Goal: Check status: Check status

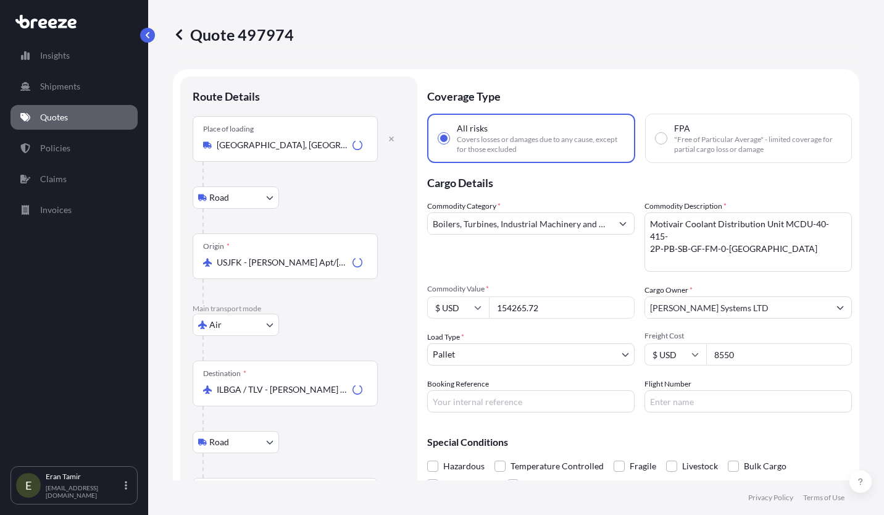
select select "Road"
select select "Air"
select select "Road"
select select "1"
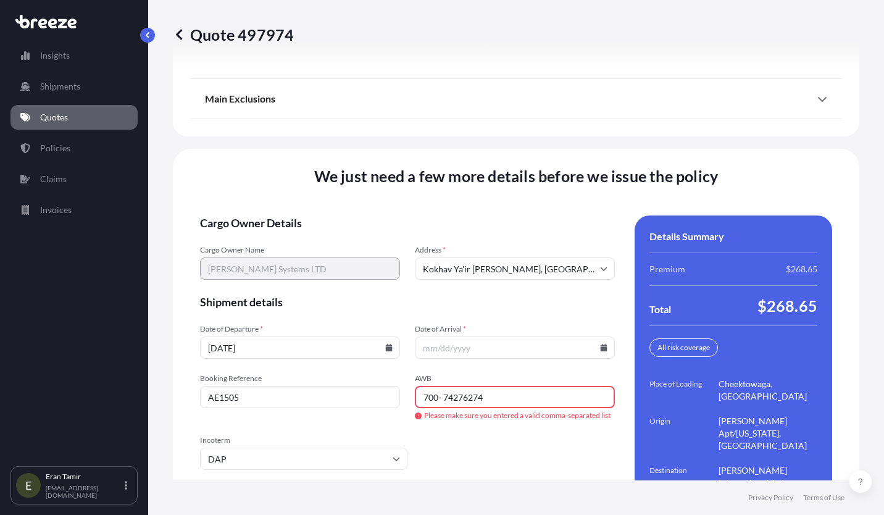
scroll to position [1799, 0]
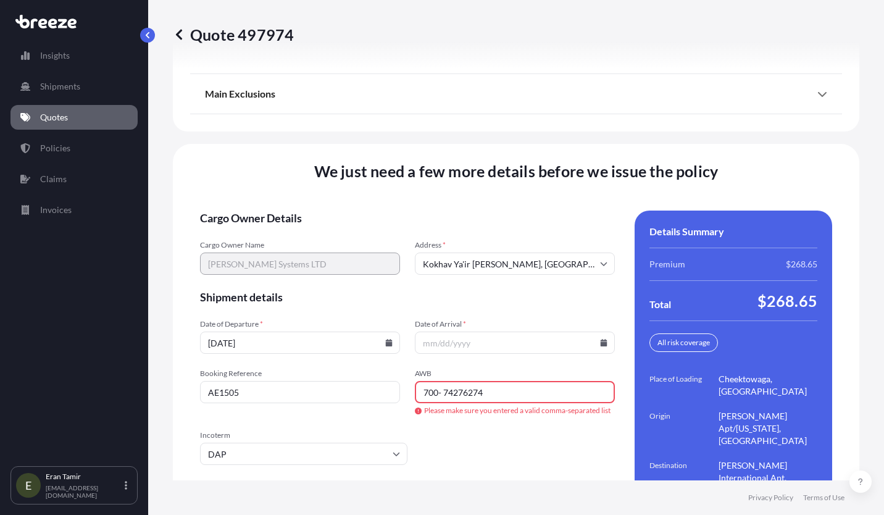
click at [390, 332] on input "[DATE]" at bounding box center [300, 343] width 200 height 22
click at [385, 339] on icon at bounding box center [388, 342] width 7 height 7
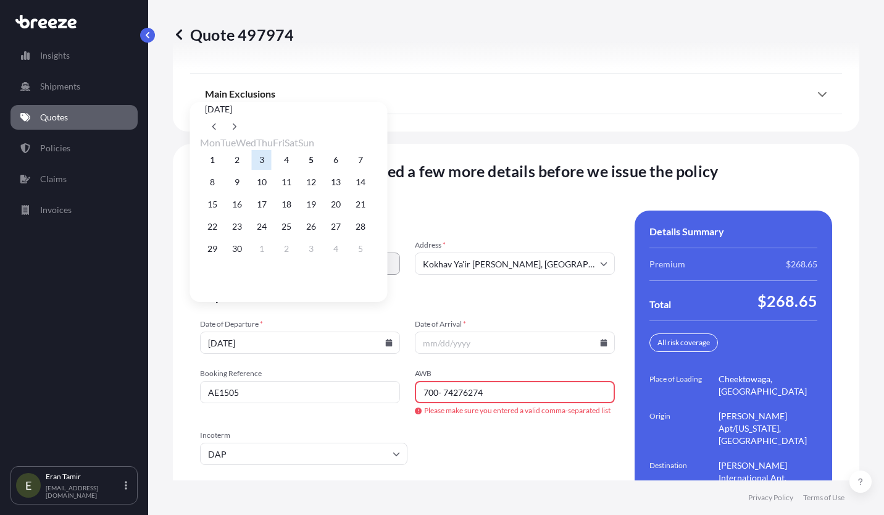
click at [370, 159] on button "7" at bounding box center [361, 160] width 20 height 20
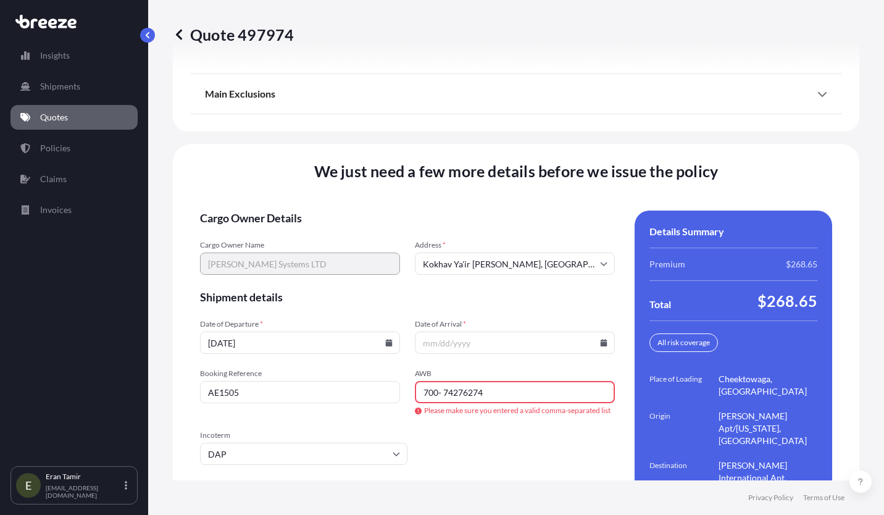
type input "[DATE]"
click at [601, 339] on icon at bounding box center [604, 342] width 7 height 7
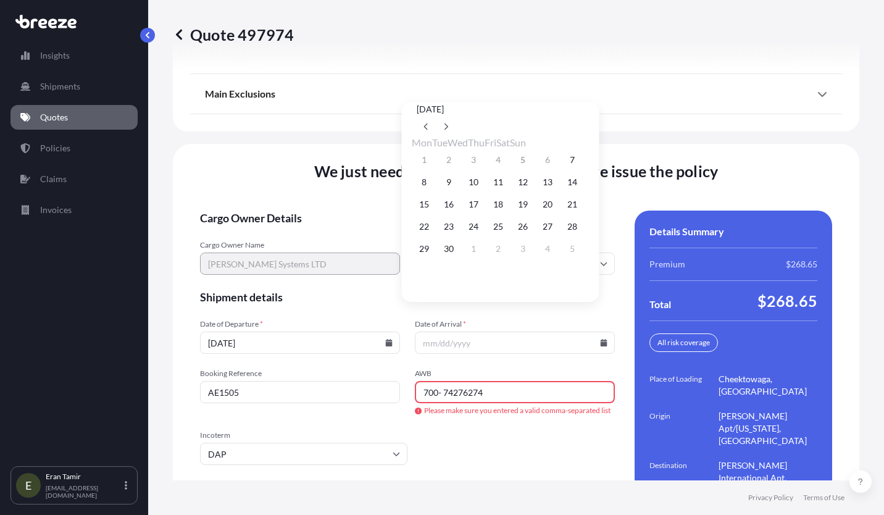
click at [429, 188] on button "8" at bounding box center [424, 182] width 20 height 20
type input "[DATE]"
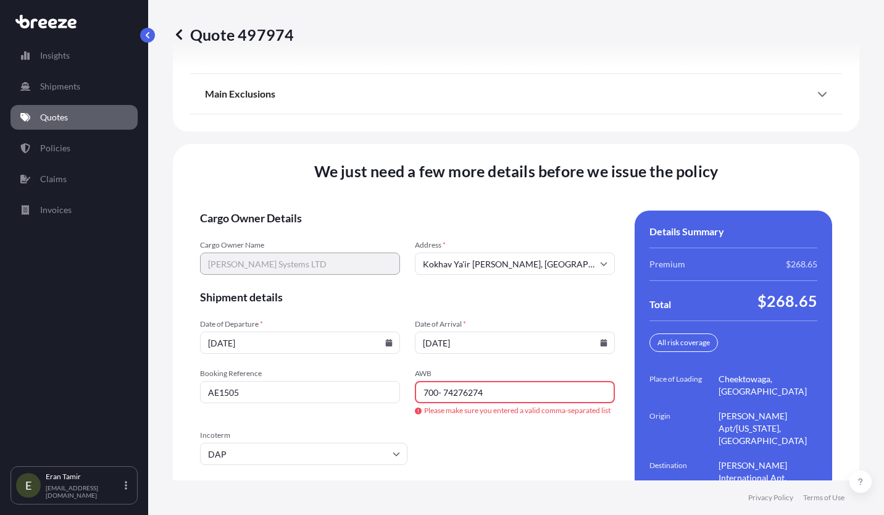
scroll to position [1872, 0]
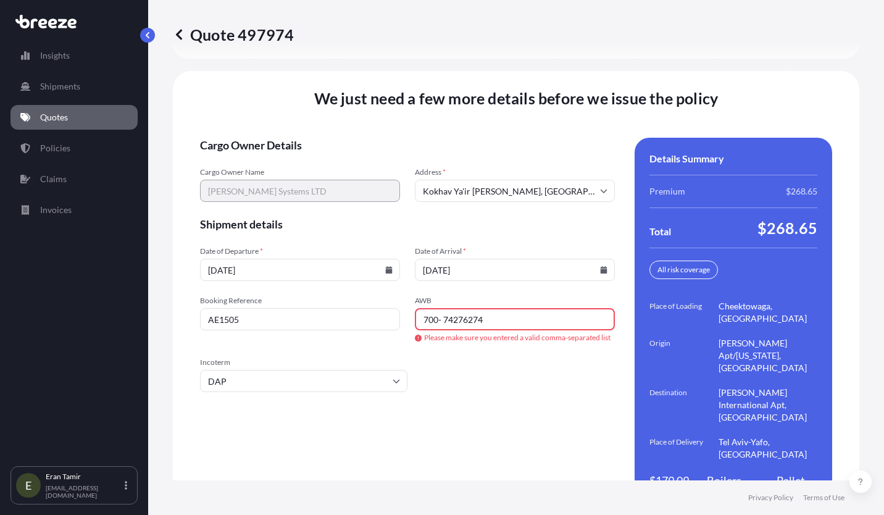
click at [443, 308] on input "700- 74276274" at bounding box center [515, 319] width 200 height 22
click at [441, 308] on input "700- 74276274" at bounding box center [515, 319] width 200 height 22
type input "70074276274"
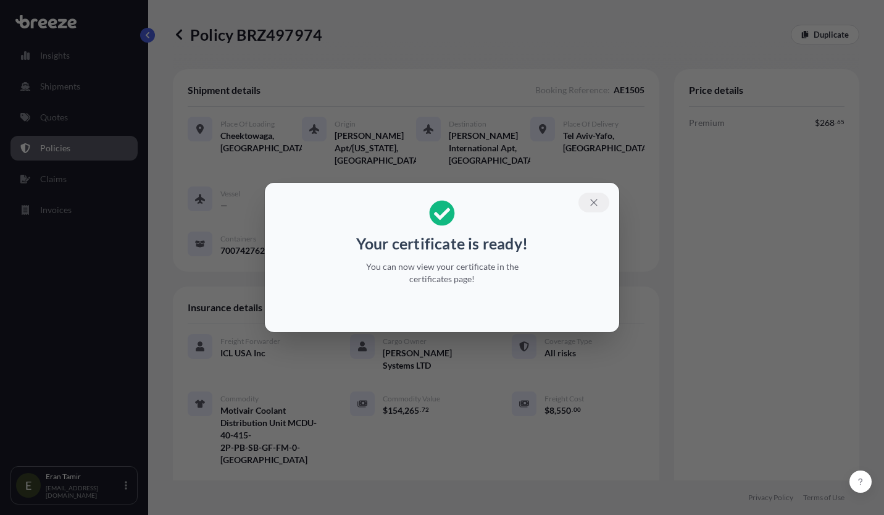
click at [598, 204] on icon "button" at bounding box center [593, 202] width 11 height 11
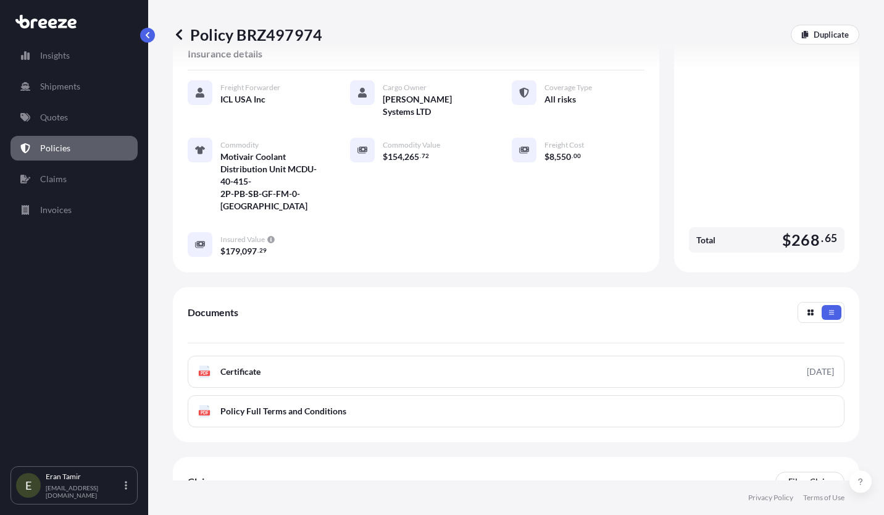
scroll to position [254, 0]
drag, startPoint x: 252, startPoint y: 359, endPoint x: 228, endPoint y: 358, distance: 23.5
click at [228, 365] on span "Certificate" at bounding box center [240, 371] width 40 height 12
